Goal: Task Accomplishment & Management: Manage account settings

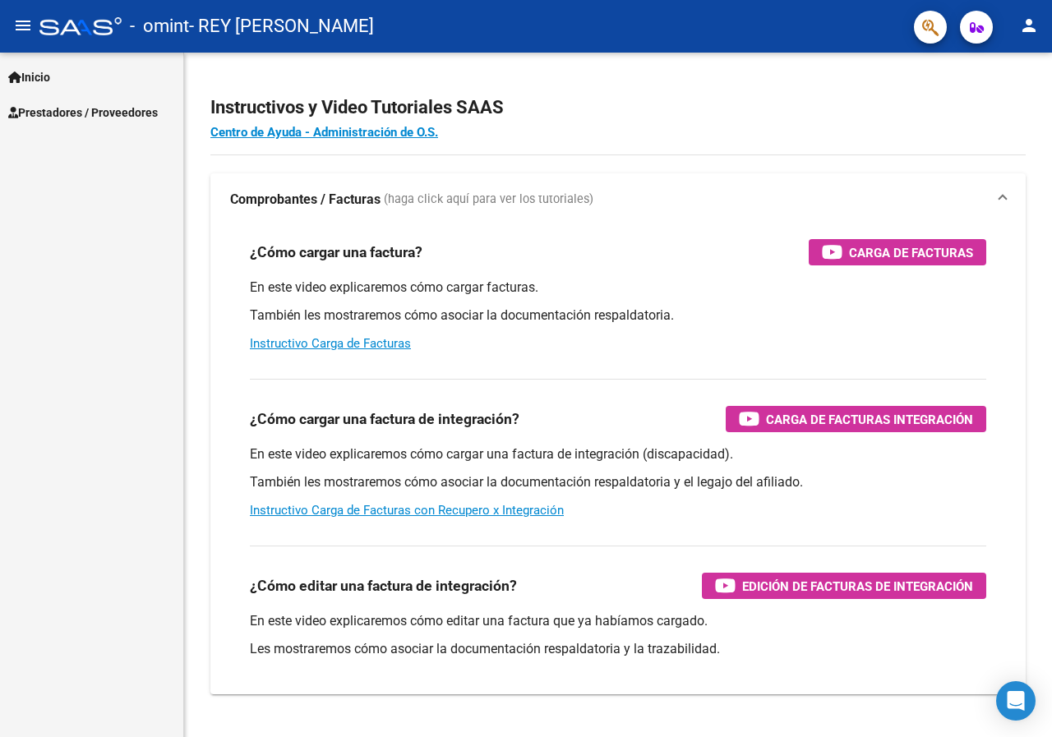
click at [54, 110] on span "Prestadores / Proveedores" at bounding box center [83, 113] width 150 height 18
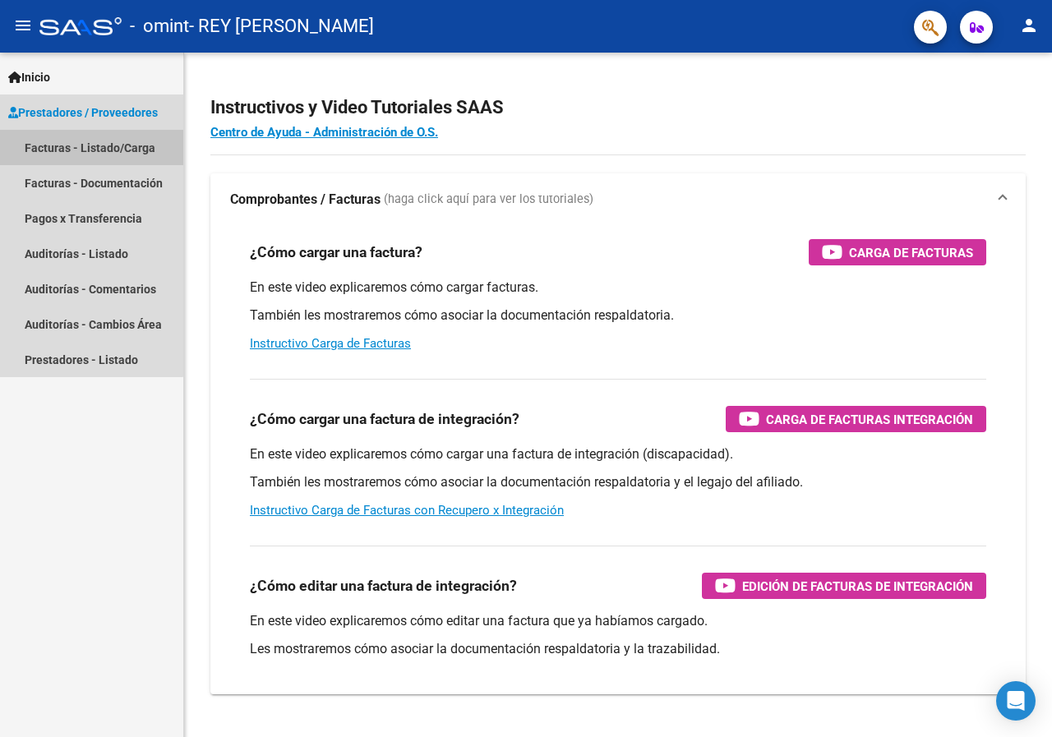
click at [57, 145] on link "Facturas - Listado/Carga" at bounding box center [91, 147] width 183 height 35
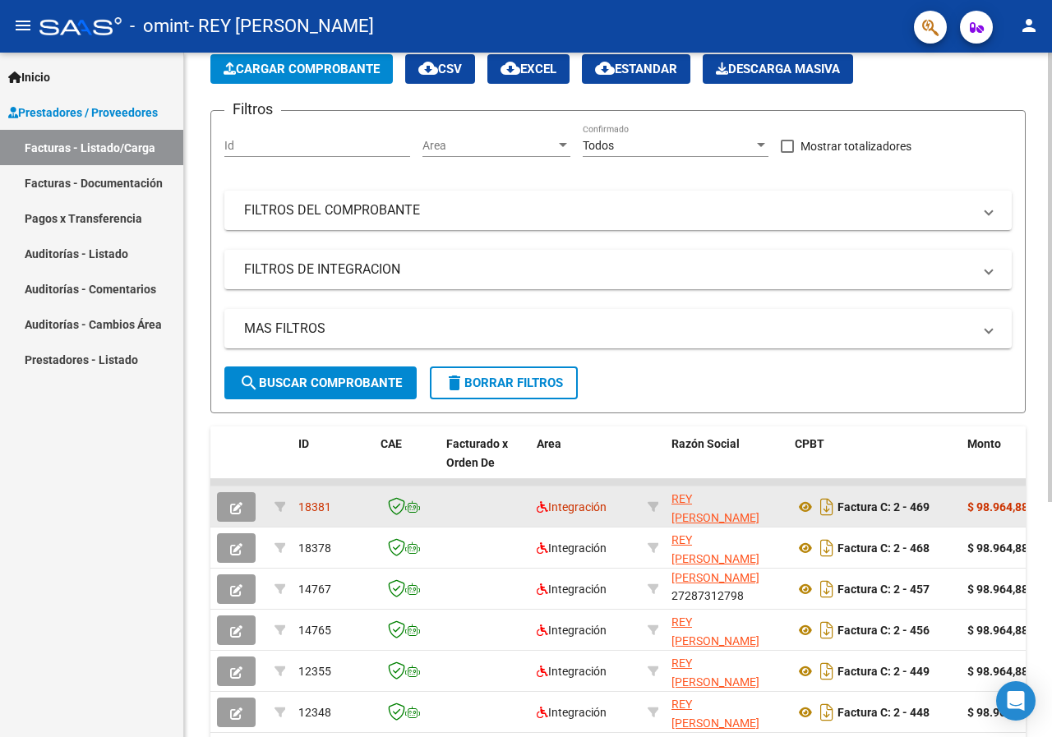
scroll to position [29, 0]
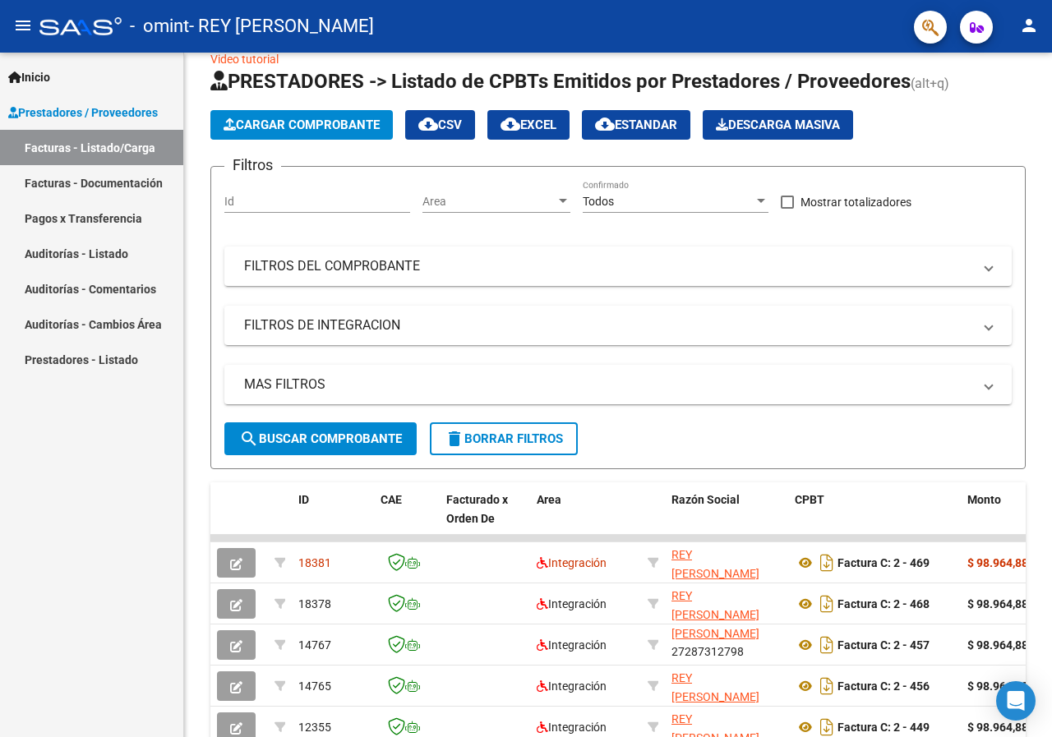
click at [1024, 21] on mat-icon "person" at bounding box center [1029, 26] width 20 height 20
click at [1000, 110] on button "exit_to_app Salir" at bounding box center [995, 108] width 100 height 39
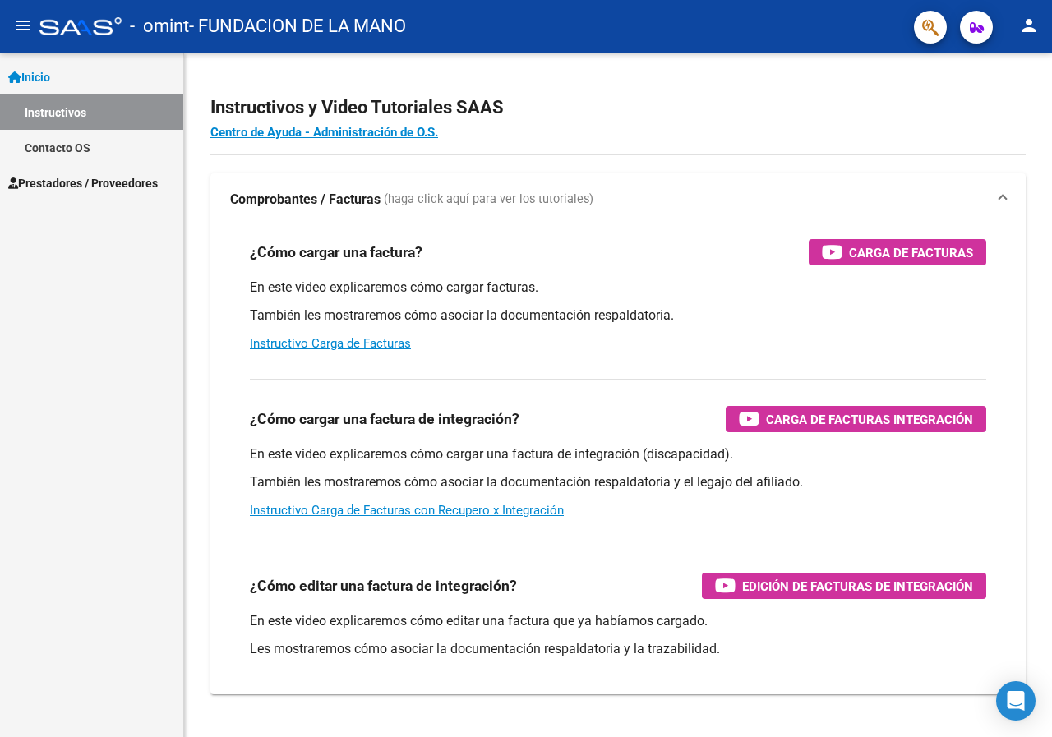
click at [78, 178] on span "Prestadores / Proveedores" at bounding box center [83, 183] width 150 height 18
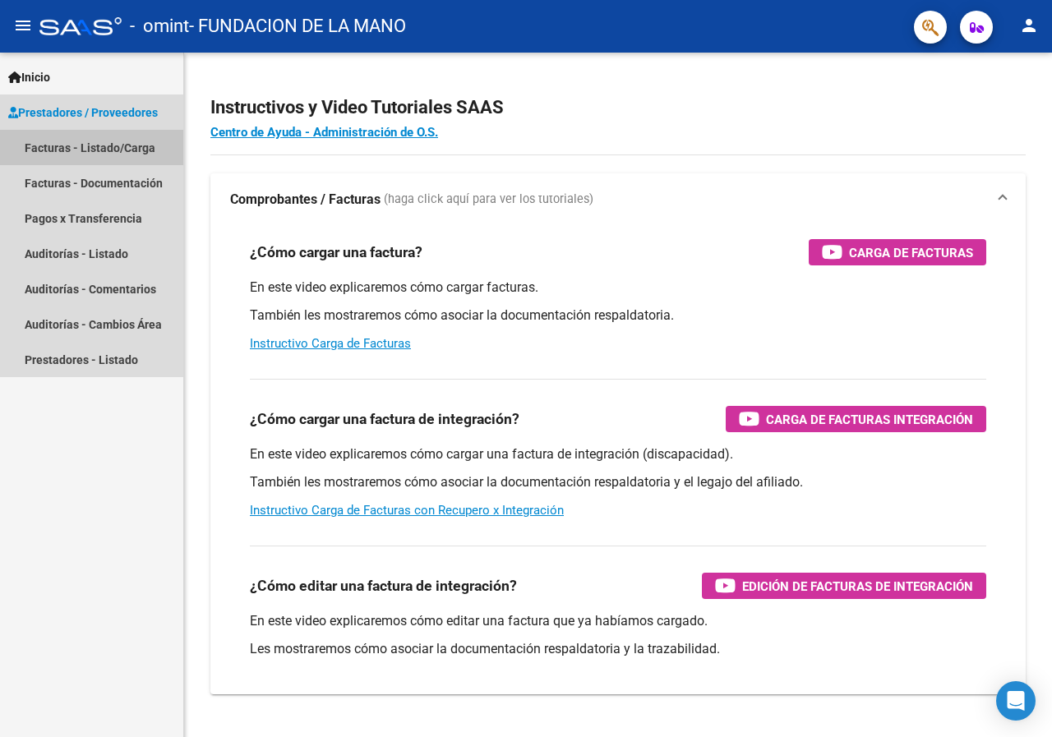
click at [77, 143] on link "Facturas - Listado/Carga" at bounding box center [91, 147] width 183 height 35
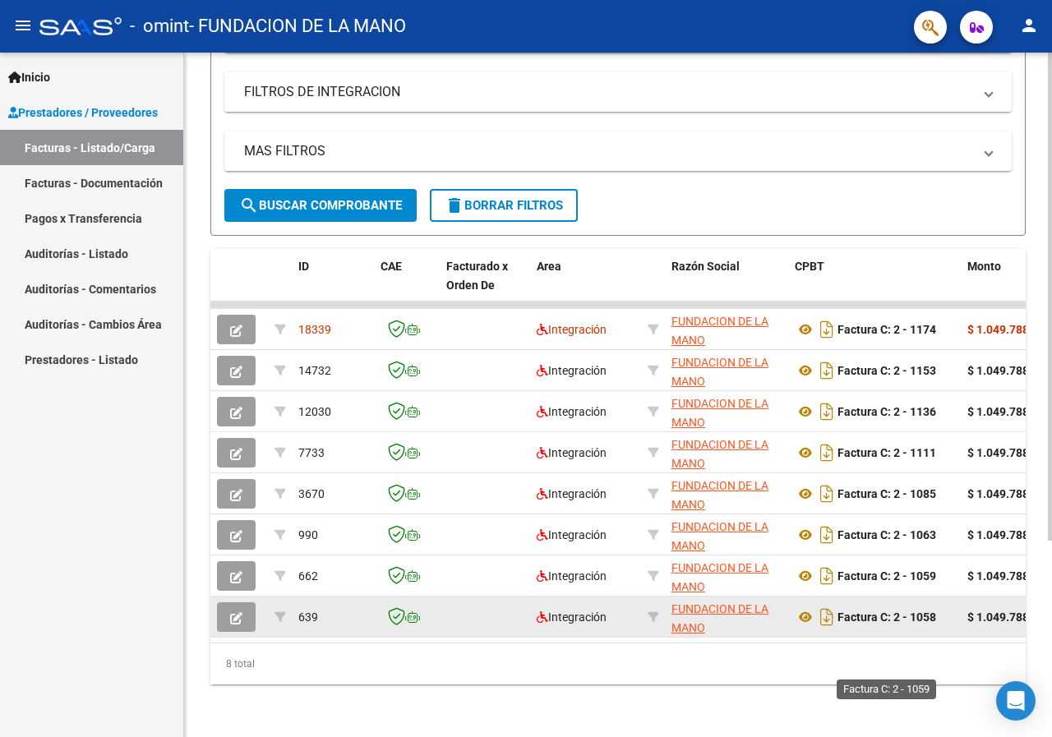
scroll to position [275, 0]
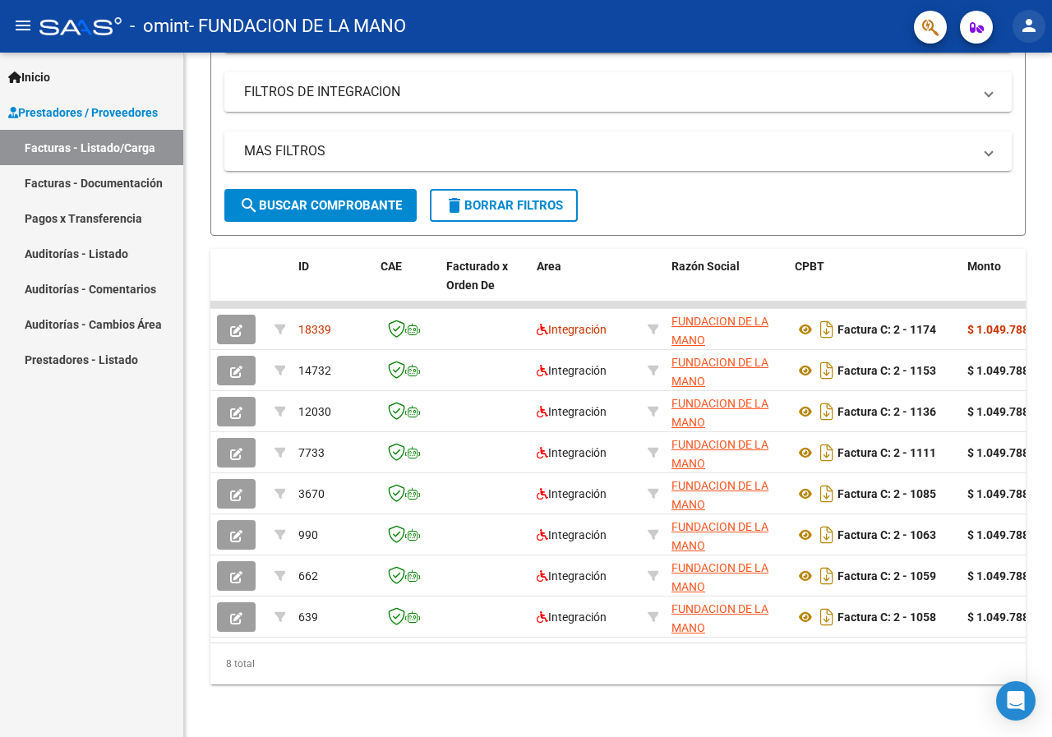
click at [1030, 25] on mat-icon "person" at bounding box center [1029, 26] width 20 height 20
click at [994, 113] on button "exit_to_app Salir" at bounding box center [995, 108] width 100 height 39
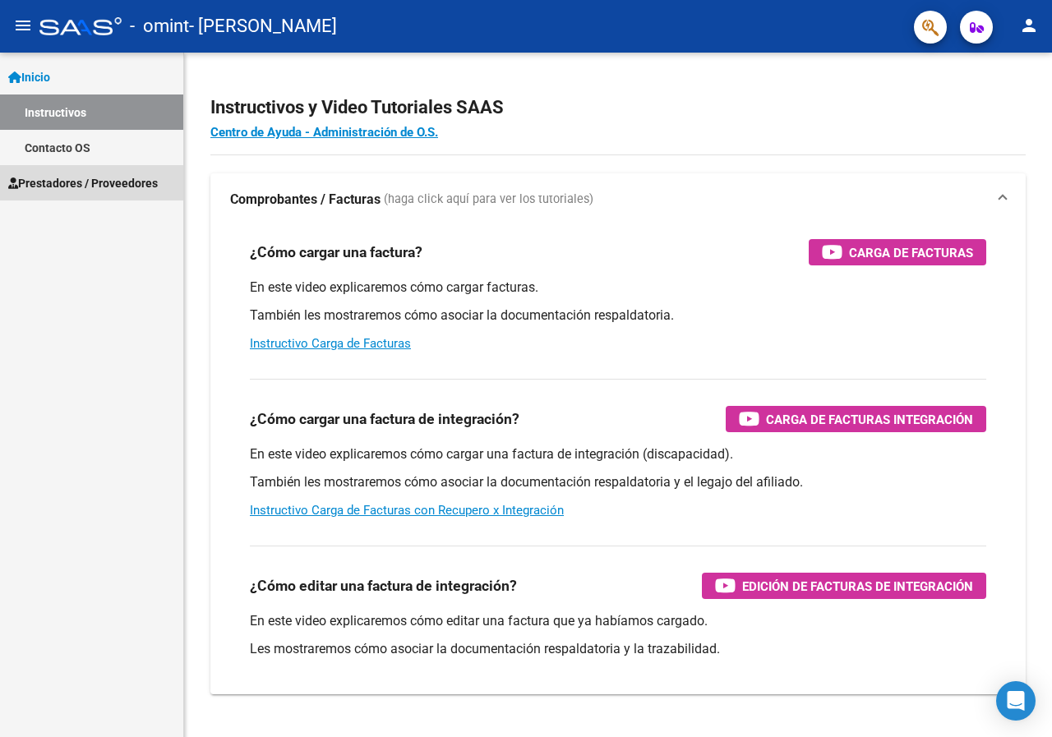
click at [83, 183] on span "Prestadores / Proveedores" at bounding box center [83, 183] width 150 height 18
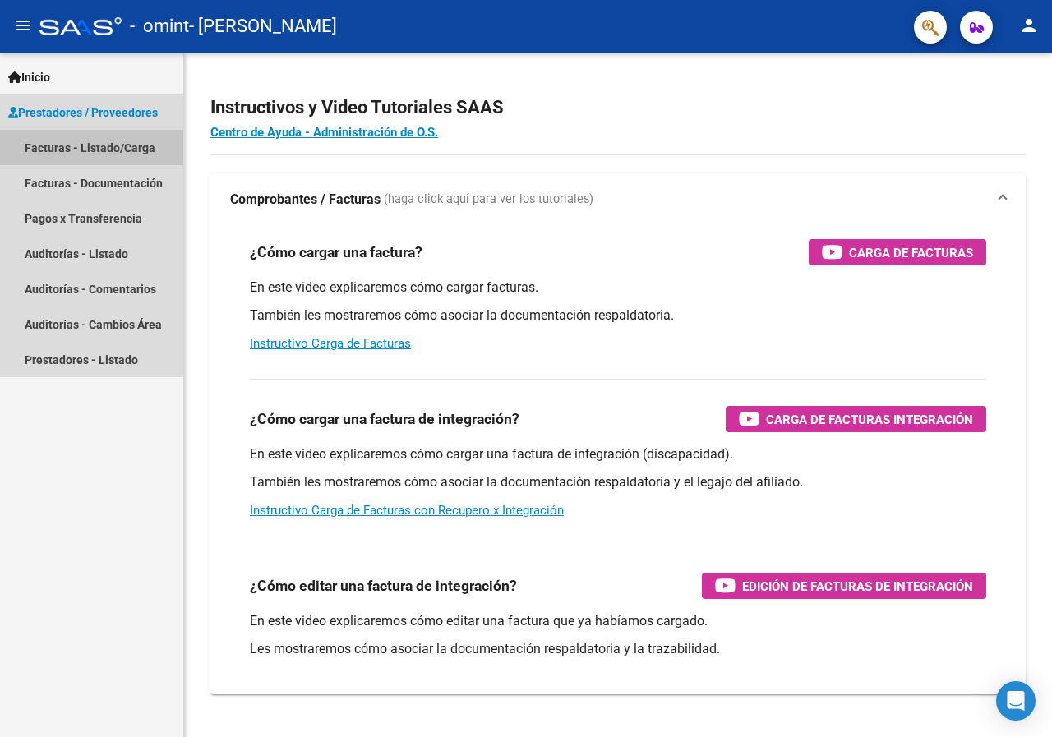
click at [95, 149] on link "Facturas - Listado/Carga" at bounding box center [91, 147] width 183 height 35
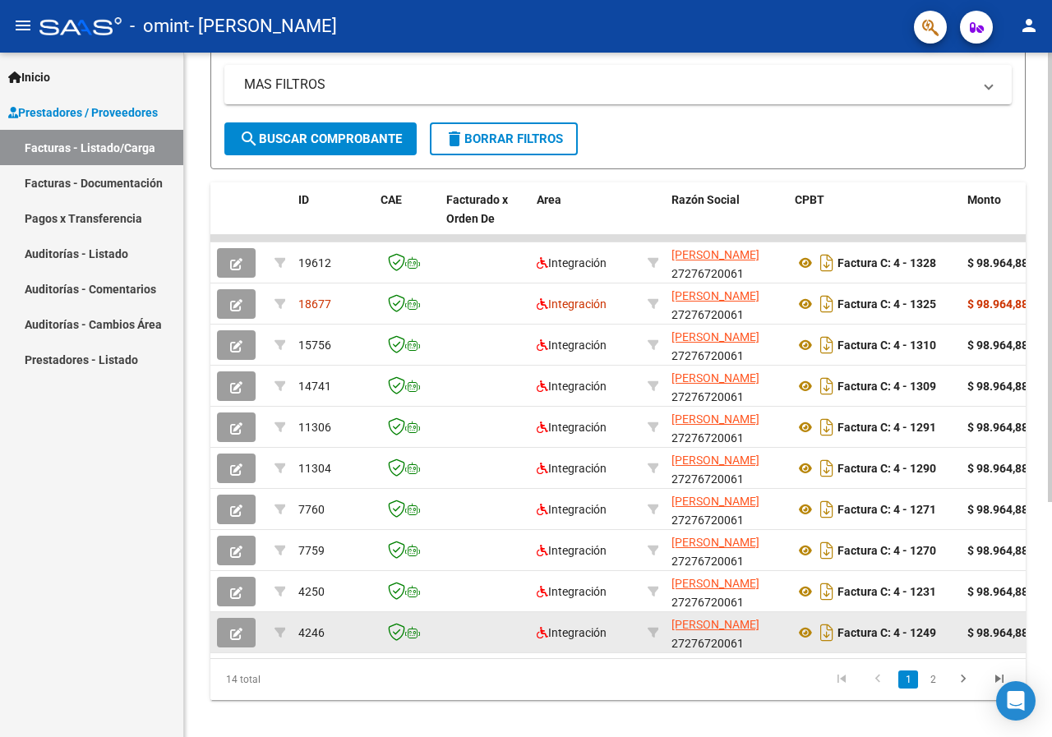
click at [355, 637] on div "4246" at bounding box center [332, 633] width 69 height 19
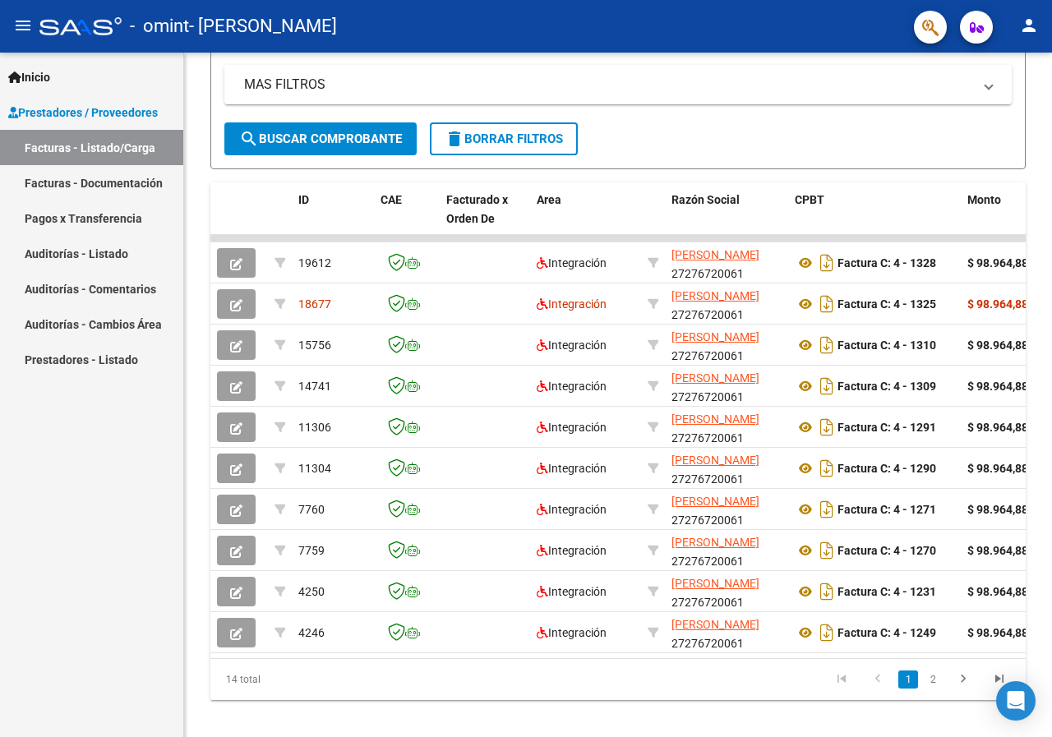
click at [1025, 23] on mat-icon "person" at bounding box center [1029, 26] width 20 height 20
click at [1008, 111] on button "exit_to_app Salir" at bounding box center [995, 108] width 100 height 39
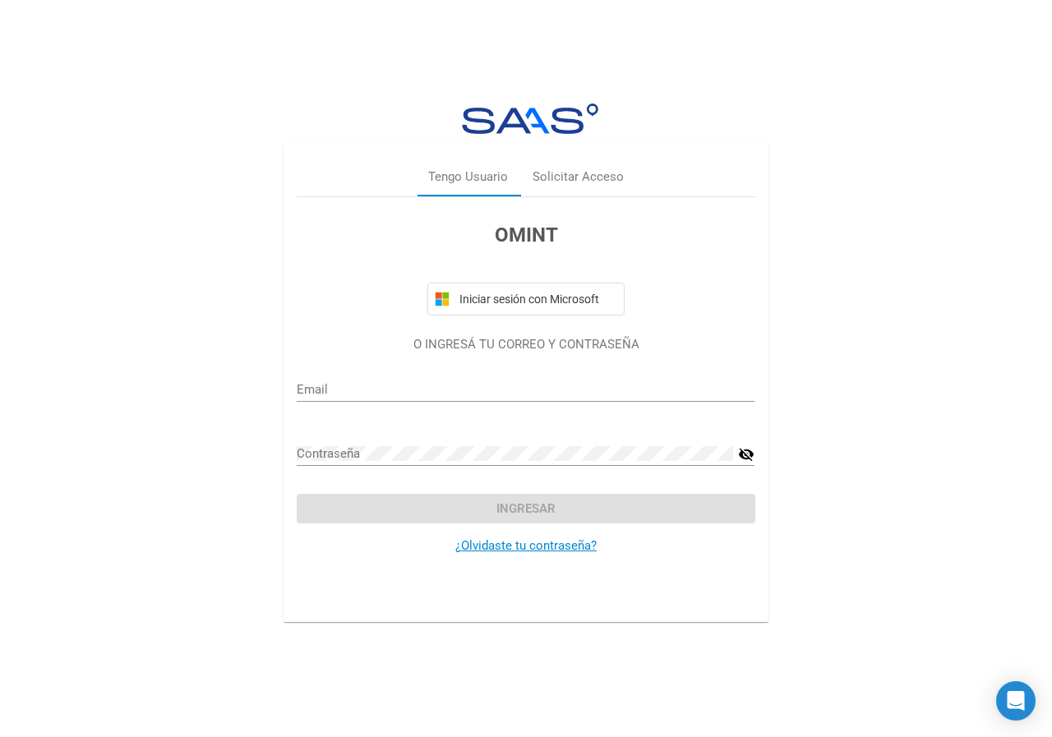
type input "celeste.codina@gmail.com"
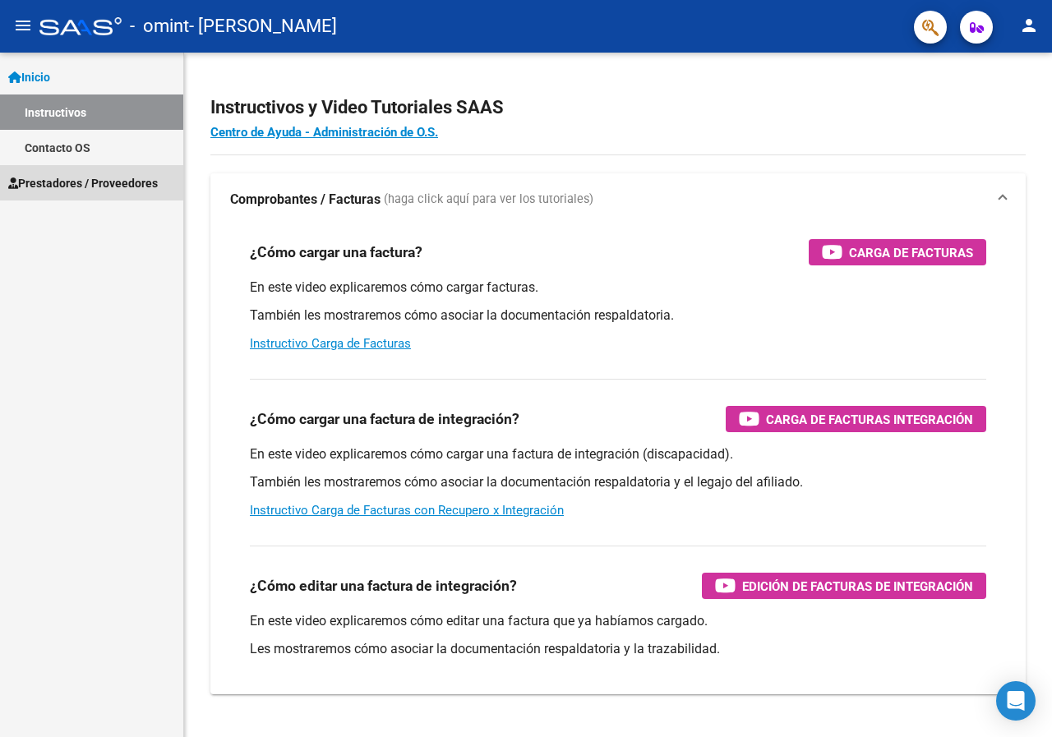
click at [54, 180] on span "Prestadores / Proveedores" at bounding box center [83, 183] width 150 height 18
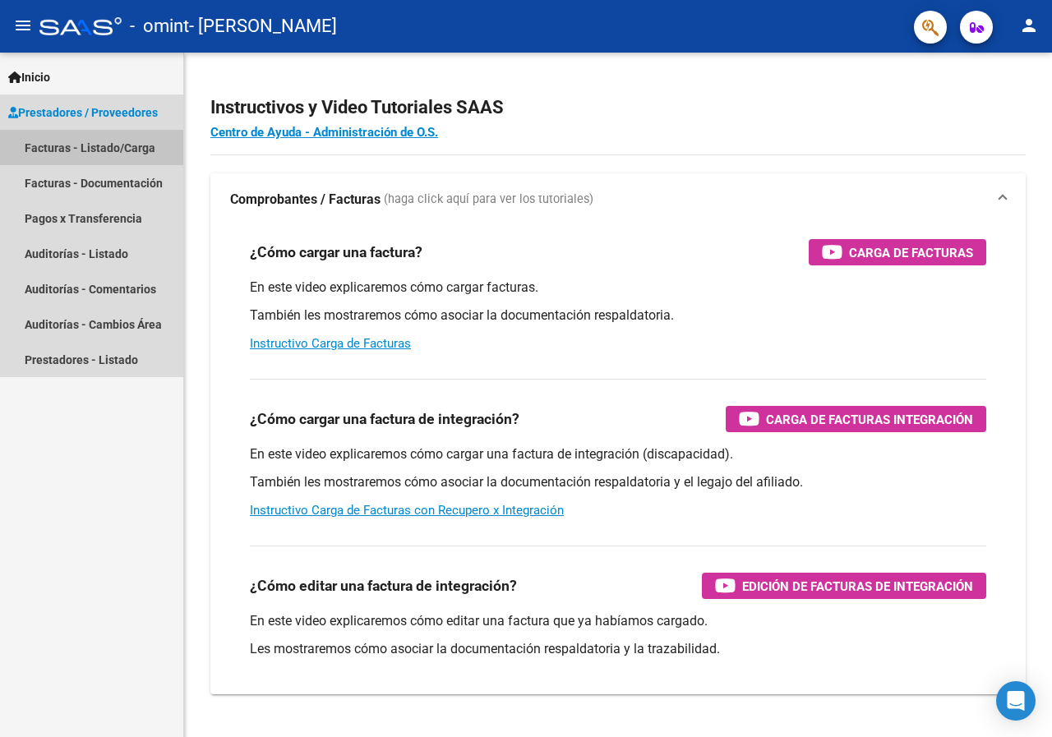
click at [114, 147] on link "Facturas - Listado/Carga" at bounding box center [91, 147] width 183 height 35
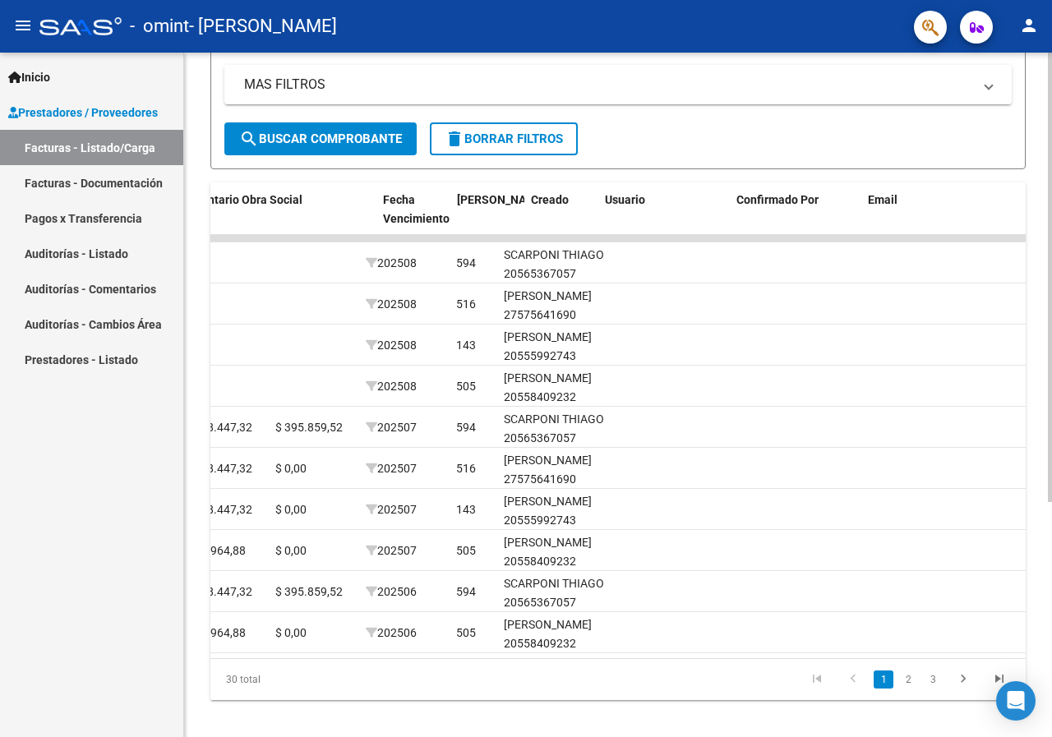
scroll to position [0, 2650]
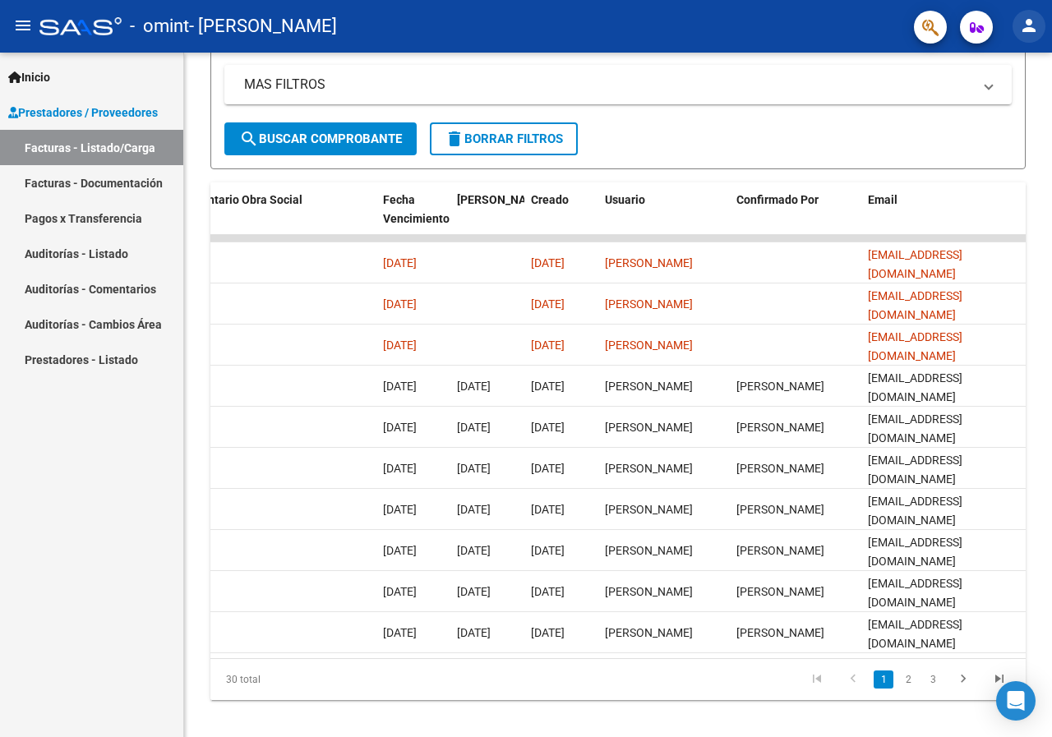
click at [1024, 25] on mat-icon "person" at bounding box center [1029, 26] width 20 height 20
click at [988, 112] on button "exit_to_app Salir" at bounding box center [995, 108] width 100 height 39
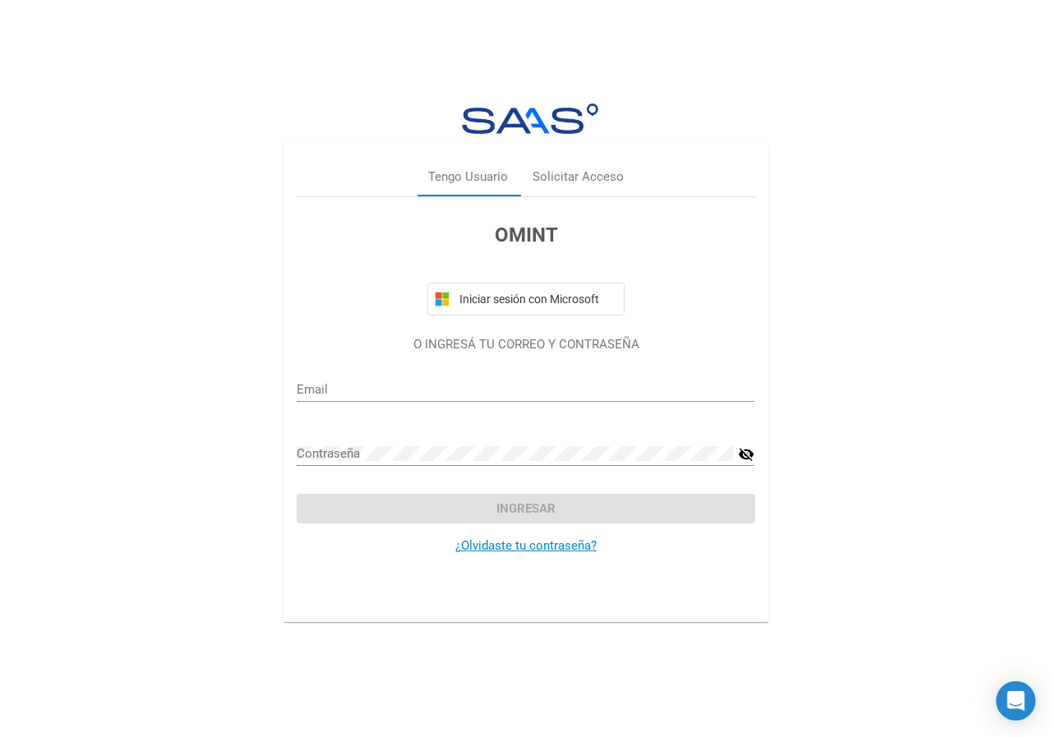
type input "seleneisaguirre@gmail.com"
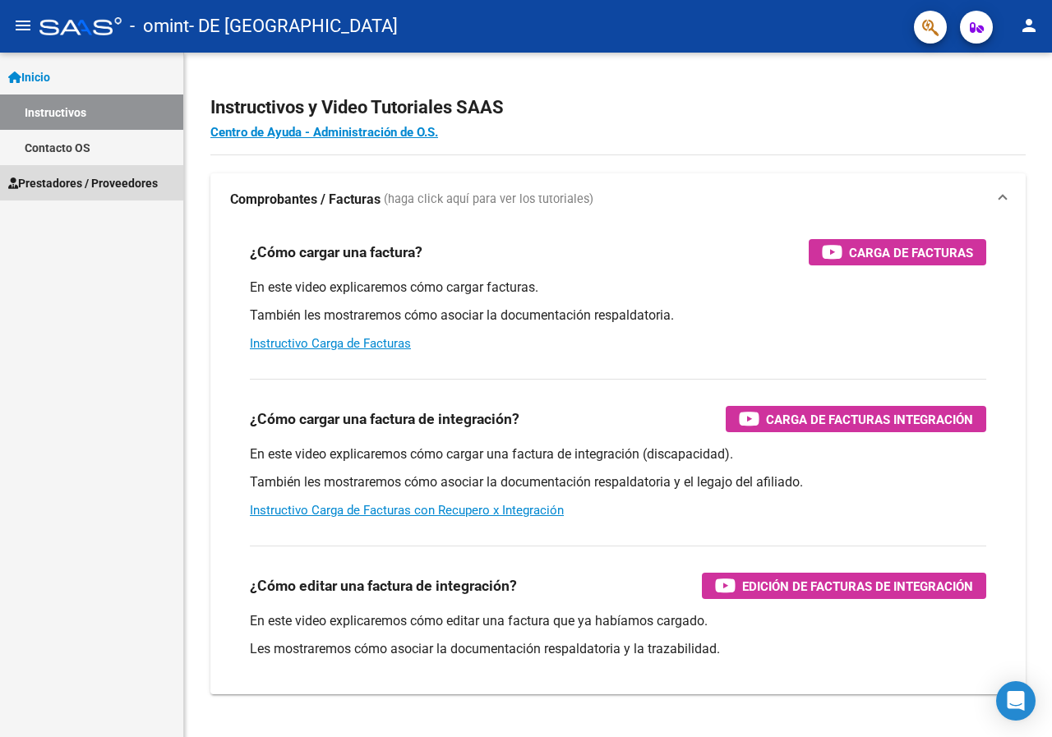
click at [89, 186] on span "Prestadores / Proveedores" at bounding box center [83, 183] width 150 height 18
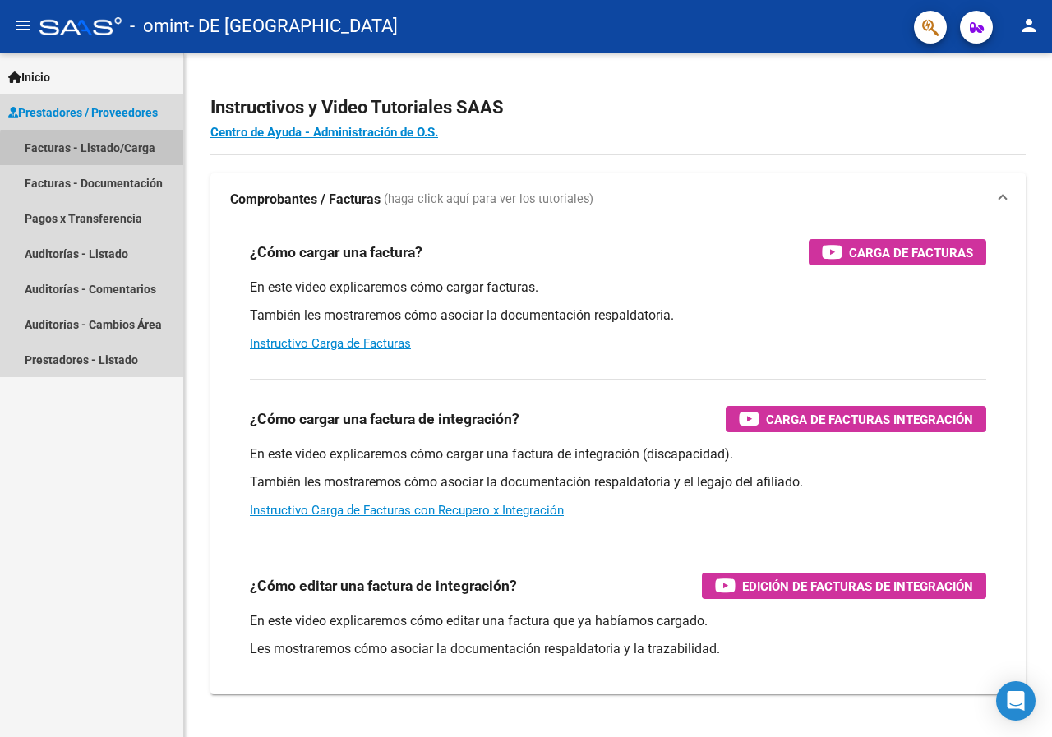
click at [102, 150] on link "Facturas - Listado/Carga" at bounding box center [91, 147] width 183 height 35
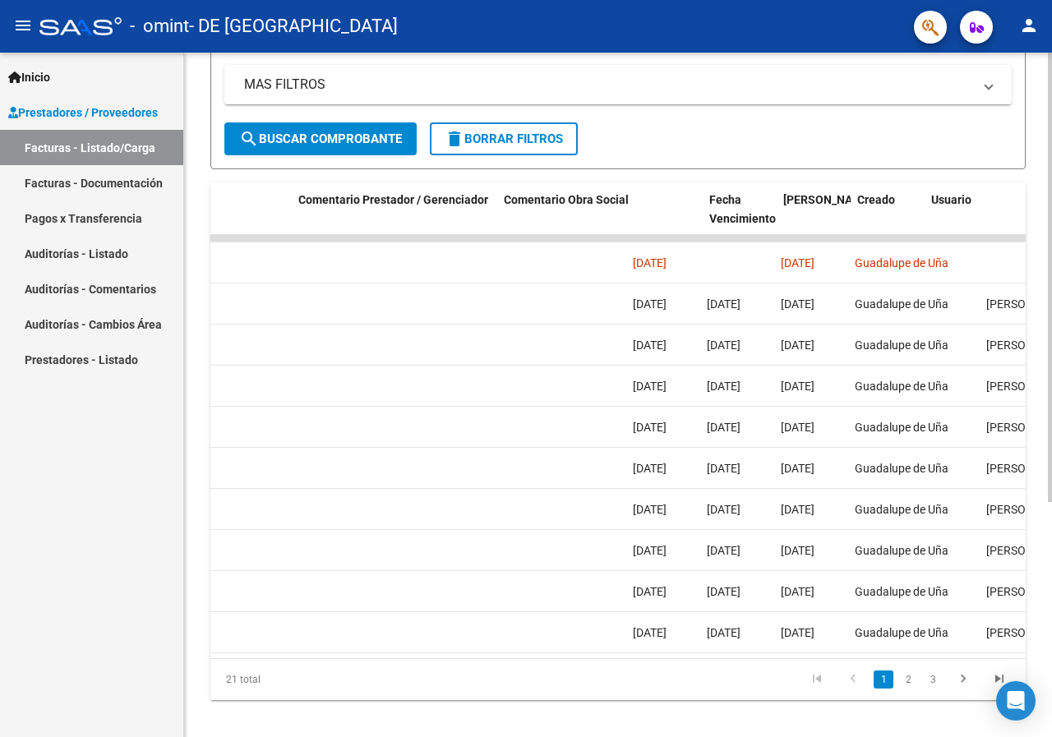
scroll to position [0, 2650]
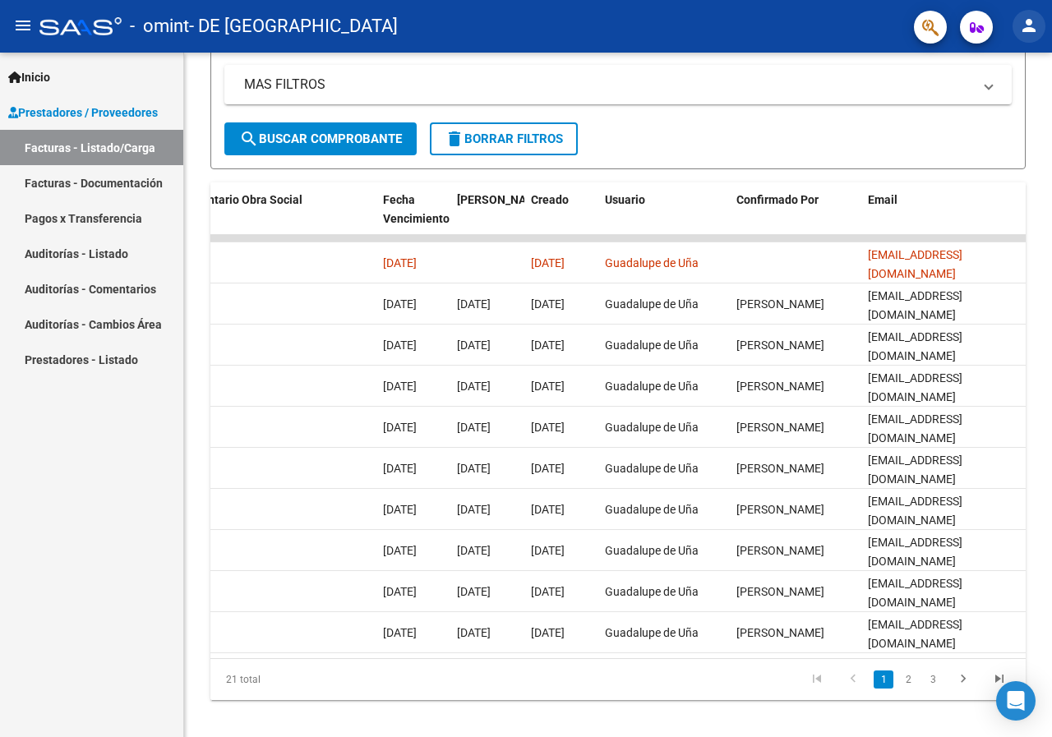
click at [1031, 26] on mat-icon "person" at bounding box center [1029, 26] width 20 height 20
click at [987, 105] on button "exit_to_app Salir" at bounding box center [995, 108] width 100 height 39
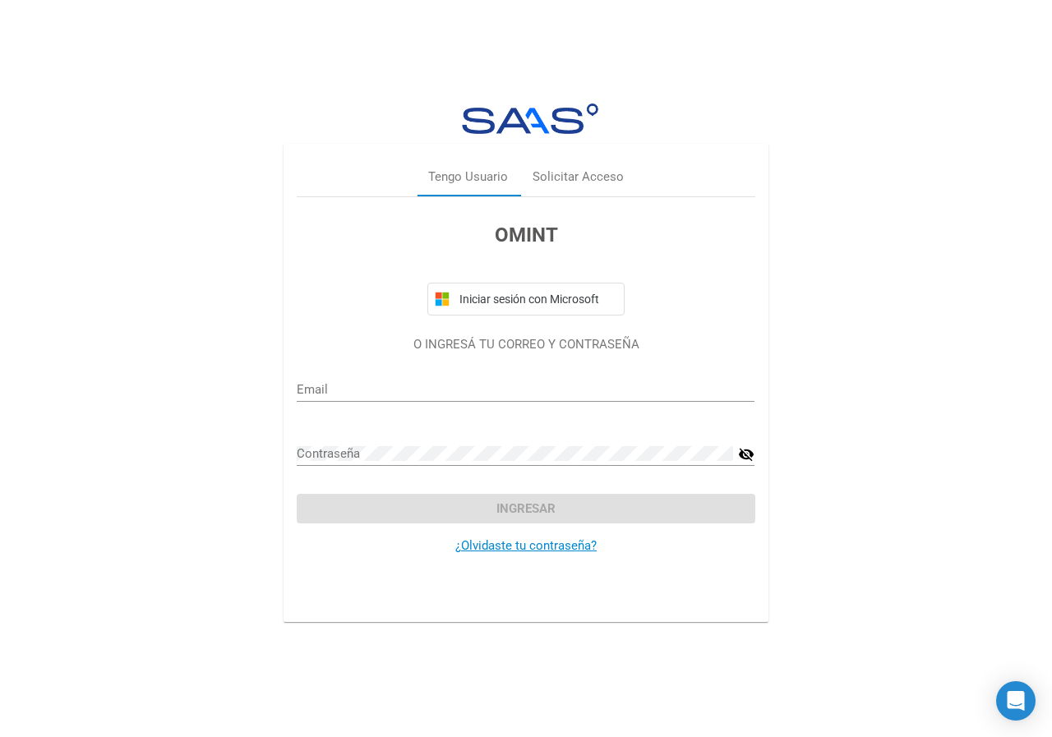
type input "guadalupedeuna@gmail.com"
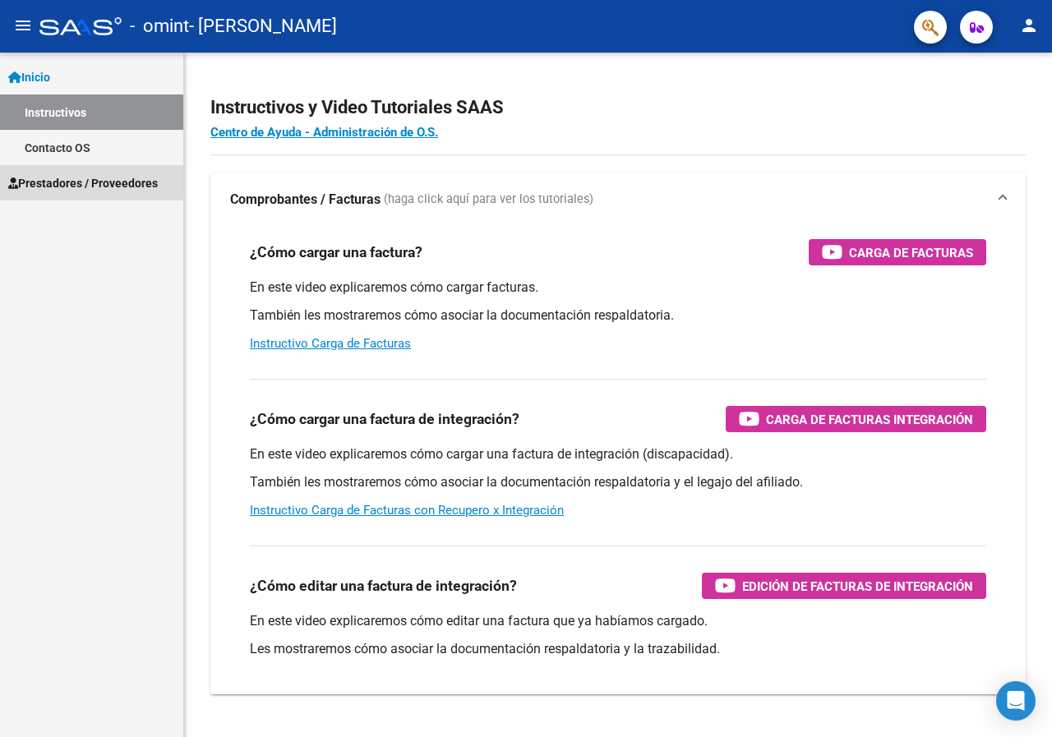
click at [72, 179] on span "Prestadores / Proveedores" at bounding box center [83, 183] width 150 height 18
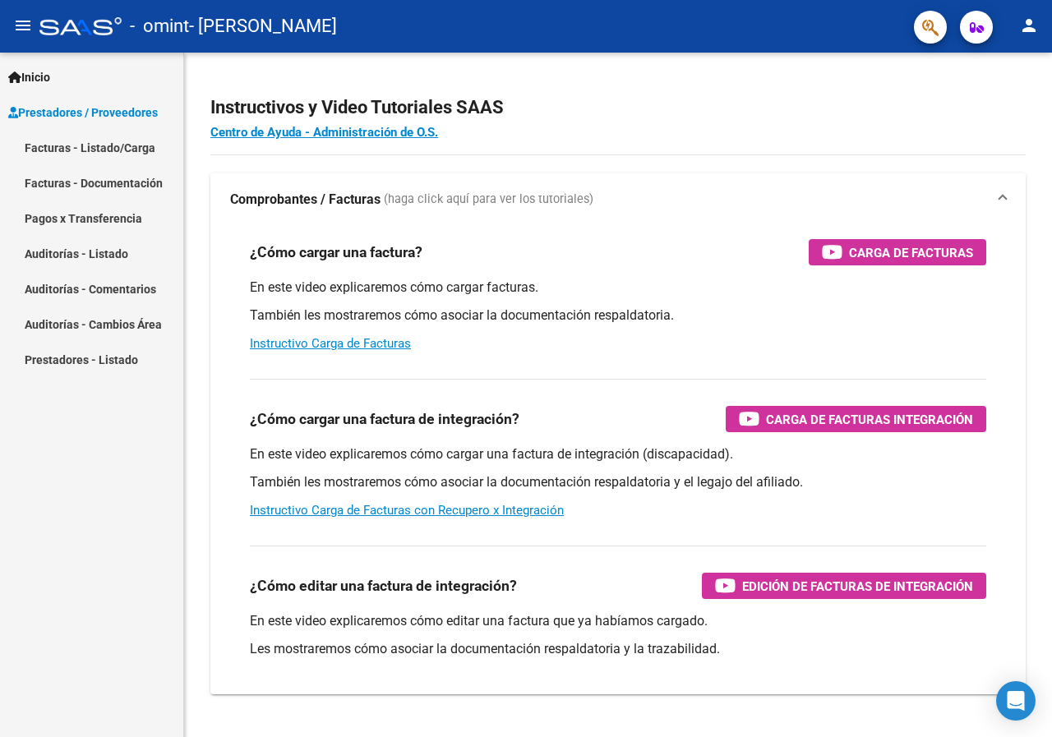
click at [98, 143] on link "Facturas - Listado/Carga" at bounding box center [91, 147] width 183 height 35
